Goal: Feedback & Contribution: Contribute content

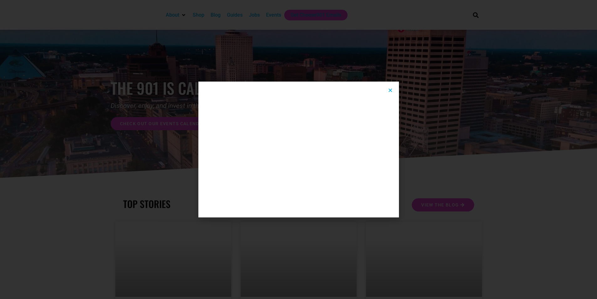
click at [391, 89] on icon "Close" at bounding box center [390, 90] width 5 height 5
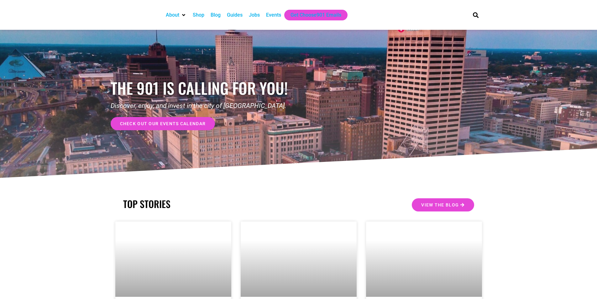
click at [277, 16] on div "Events" at bounding box center [273, 15] width 15 height 8
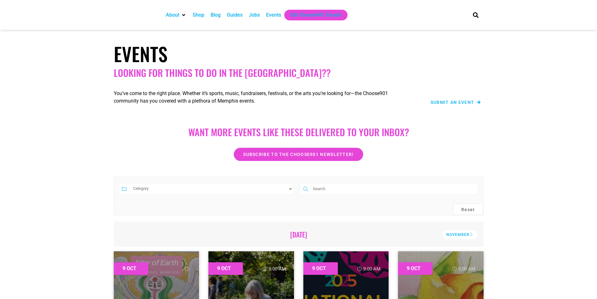
click at [435, 101] on span "Submit an Event" at bounding box center [453, 102] width 44 height 4
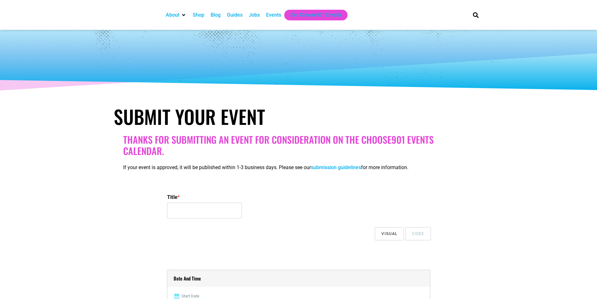
select select
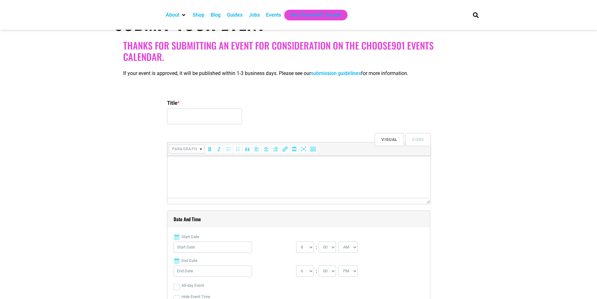
type input "Power of the Purse"
drag, startPoint x: 223, startPoint y: 117, endPoint x: 167, endPoint y: 116, distance: 56.4
click at [167, 116] on input "Power of the Purse" at bounding box center [204, 116] width 75 height 16
paste input "Power of the Purse™ 2025"
type input "Power of the Purse™ 2025"
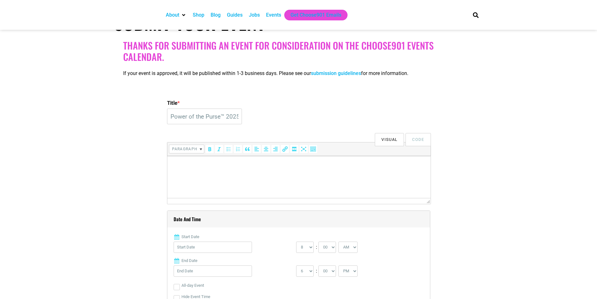
click at [220, 173] on html at bounding box center [298, 165] width 263 height 18
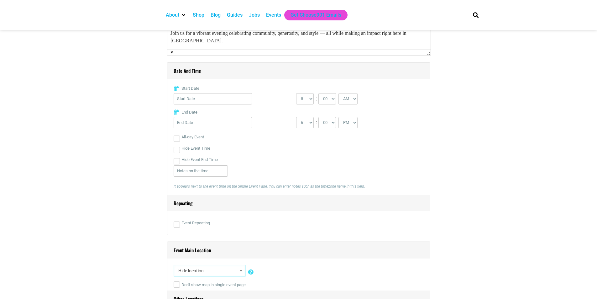
scroll to position [251, 0]
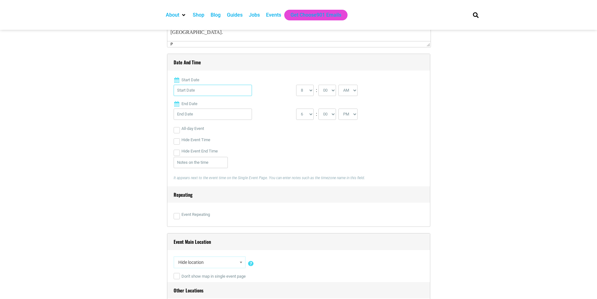
click at [187, 91] on input "Start Date" at bounding box center [213, 90] width 78 height 11
click at [213, 168] on link "23" at bounding box center [211, 172] width 9 height 9
type input "[DATE]"
click at [306, 94] on select "0 1 2 3 4 5 6 7 8 9 10 11 12" at bounding box center [305, 90] width 18 height 11
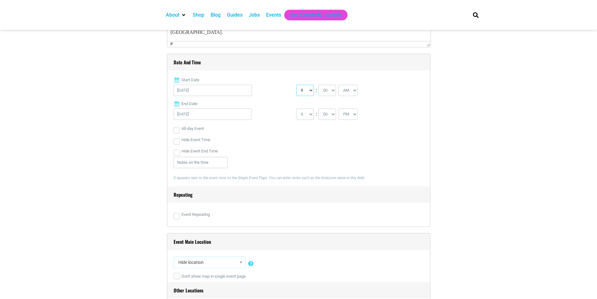
select select "6"
click at [296, 85] on select "0 1 2 3 4 5 6 7 8 9 10 11 12" at bounding box center [305, 90] width 18 height 11
click at [345, 91] on select "AM PM" at bounding box center [348, 90] width 19 height 11
select select "PM"
click at [339, 85] on select "AM PM" at bounding box center [348, 90] width 19 height 11
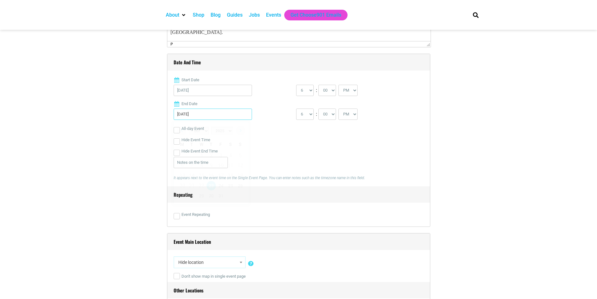
click at [229, 109] on input "[DATE]" at bounding box center [213, 113] width 78 height 11
click at [210, 185] on link "23" at bounding box center [211, 185] width 9 height 9
click at [309, 113] on select "1 2 3 4 5 6 7 8 9 10 11 12" at bounding box center [305, 113] width 18 height 11
select select "8"
click at [296, 109] on select "1 2 3 4 5 6 7 8 9 10 11 12" at bounding box center [305, 113] width 18 height 11
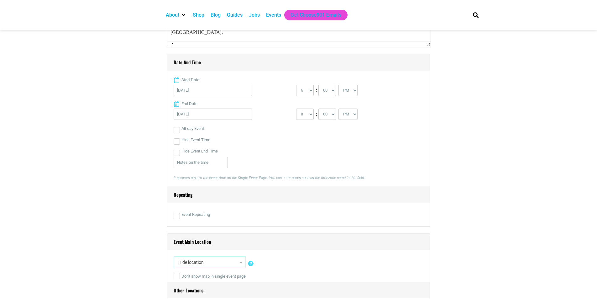
click at [266, 157] on div "It appears next to the event time on the Single Event Page. You can enter notes…" at bounding box center [298, 171] width 248 height 29
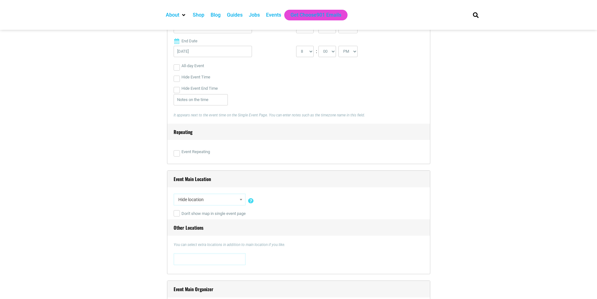
scroll to position [376, 0]
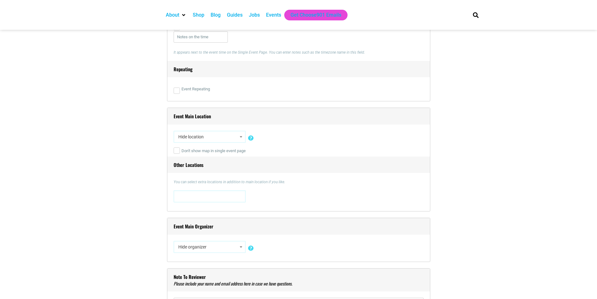
click at [216, 142] on span "Hide location" at bounding box center [210, 136] width 68 height 11
type input "Childre"
select select "2145"
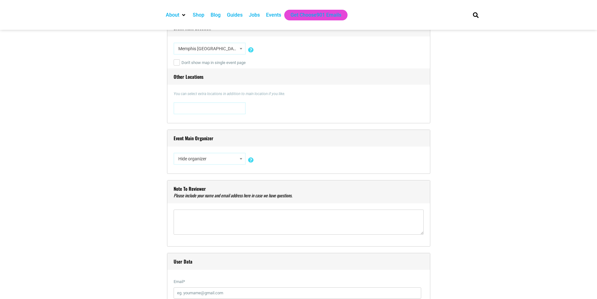
scroll to position [470, 0]
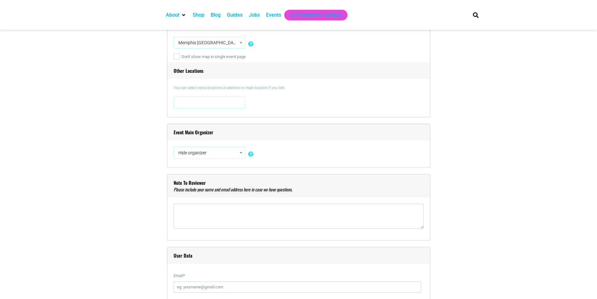
click at [217, 156] on span "Hide organizer" at bounding box center [210, 152] width 68 height 11
type input "Women's Fo"
select select "2146"
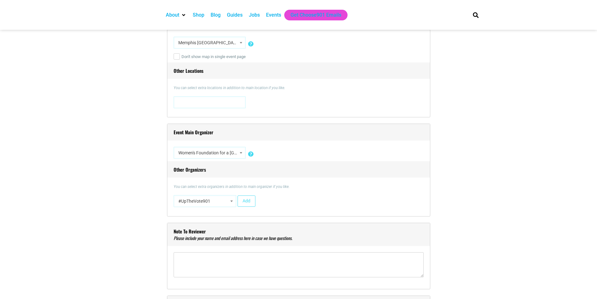
click at [230, 200] on span at bounding box center [232, 201] width 6 height 8
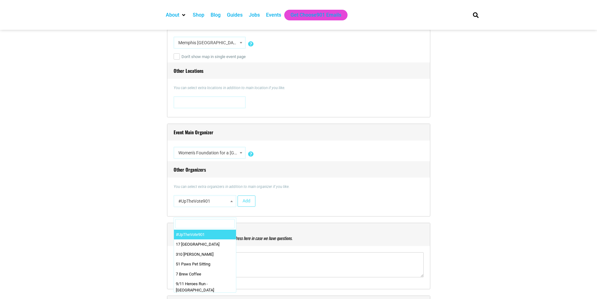
click at [230, 200] on span at bounding box center [232, 201] width 6 height 8
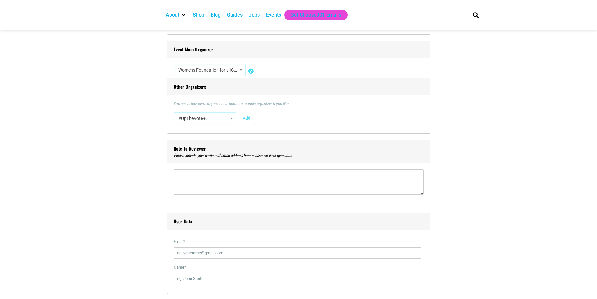
scroll to position [564, 0]
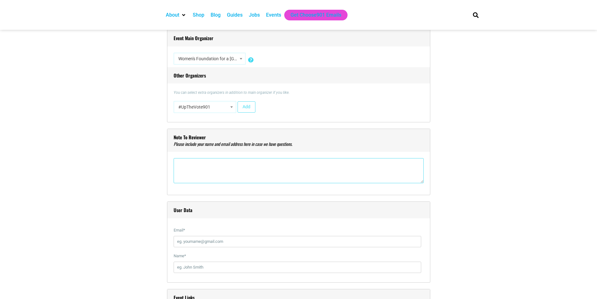
click at [248, 176] on textarea"] at bounding box center [299, 170] width 250 height 25
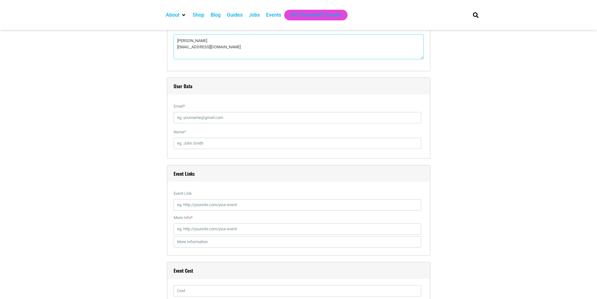
scroll to position [690, 0]
type textarea"] "[PERSON_NAME] [EMAIL_ADDRESS][DOMAIN_NAME]"
click at [249, 120] on input "Email *" at bounding box center [298, 115] width 248 height 11
type input "[EMAIL_ADDRESS][DOMAIN_NAME]"
type input "[PERSON_NAME]"
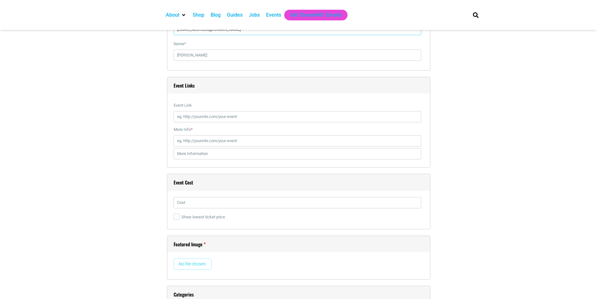
scroll to position [784, 0]
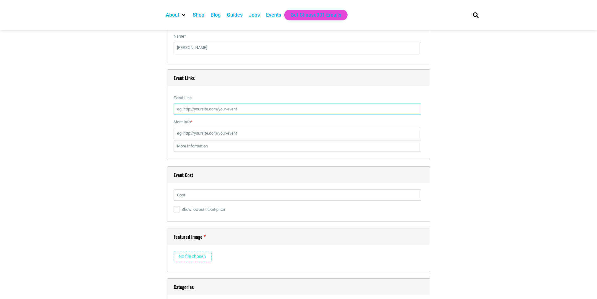
click at [259, 113] on input "Event Link" at bounding box center [298, 108] width 248 height 11
paste input "[URL][DOMAIN_NAME]"
type input "[URL][DOMAIN_NAME]"
click at [224, 132] on input "More Info *" at bounding box center [298, 133] width 248 height 11
click at [319, 145] on input "text" at bounding box center [298, 145] width 248 height 11
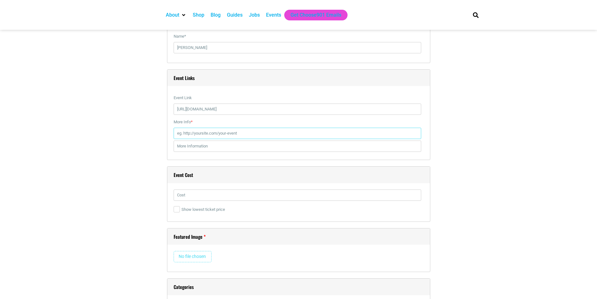
click at [297, 130] on input "More Info *" at bounding box center [298, 133] width 248 height 11
paste input "[URL][DOMAIN_NAME]"
type input "[URL][DOMAIN_NAME]"
click at [297, 148] on input "text" at bounding box center [298, 145] width 248 height 11
drag, startPoint x: 240, startPoint y: 136, endPoint x: 178, endPoint y: 133, distance: 62.2
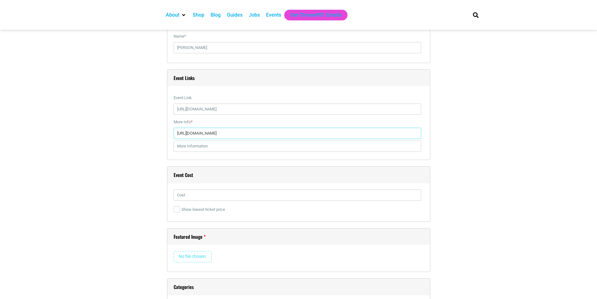
click at [178, 133] on input "[URL][DOMAIN_NAME]" at bounding box center [298, 133] width 248 height 11
paste input "[URL][DOMAIN_NAME]"
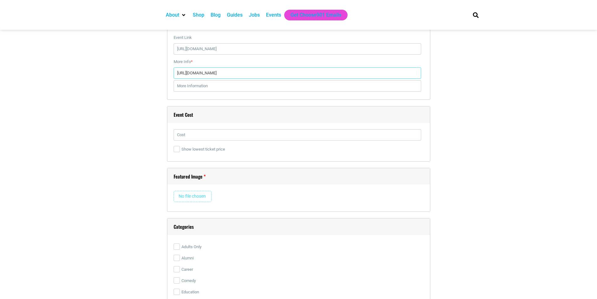
scroll to position [846, 0]
type input "[URL][DOMAIN_NAME]"
click at [221, 132] on input "text" at bounding box center [298, 132] width 248 height 11
type input "$75"
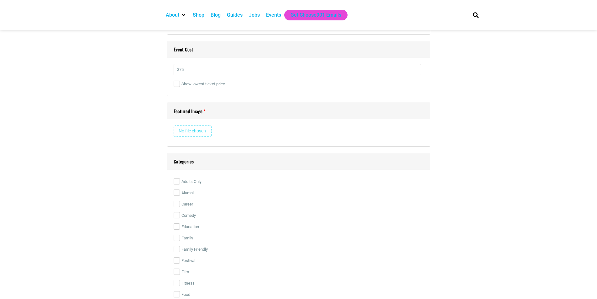
click at [197, 134] on input "file" at bounding box center [193, 130] width 38 height 11
type input "C:\fakepath\2025POTP_eblast_091825_noBOA.jpg"
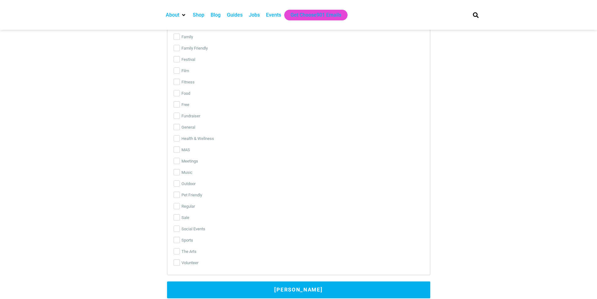
scroll to position [1379, 0]
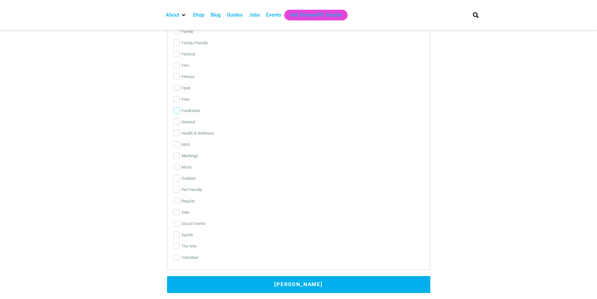
click at [176, 113] on input "Fundraiser" at bounding box center [177, 110] width 6 height 6
checkbox input "true"
click at [177, 225] on input "Social Events" at bounding box center [177, 223] width 6 height 6
checkbox input "true"
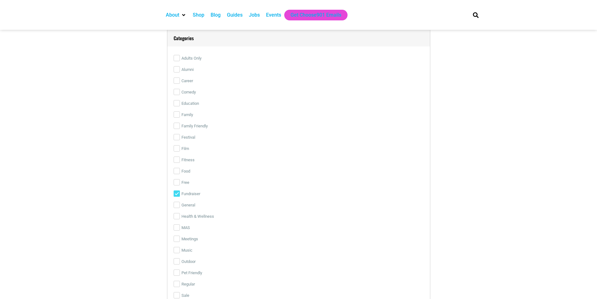
scroll to position [1285, 0]
click at [178, 182] on input "Food" at bounding box center [177, 182] width 6 height 6
checkbox input "true"
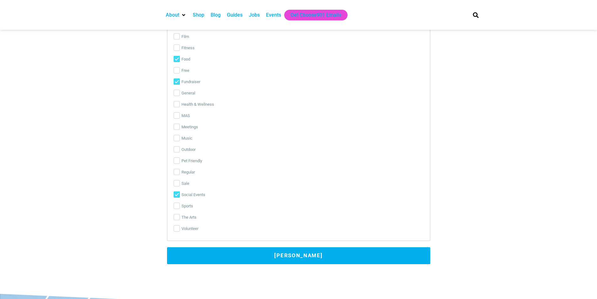
scroll to position [1442, 0]
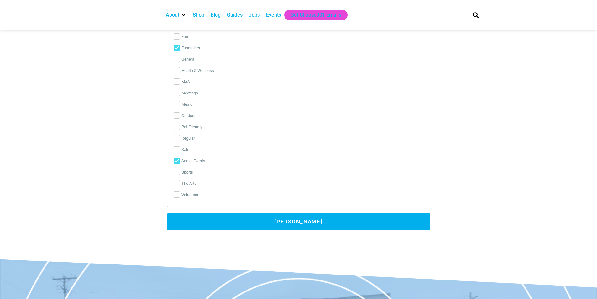
click at [204, 224] on button "[PERSON_NAME]" at bounding box center [298, 221] width 263 height 17
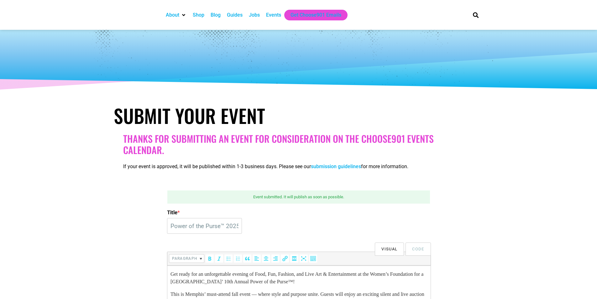
scroll to position [0, 0]
